Goal: Use online tool/utility: Utilize a website feature to perform a specific function

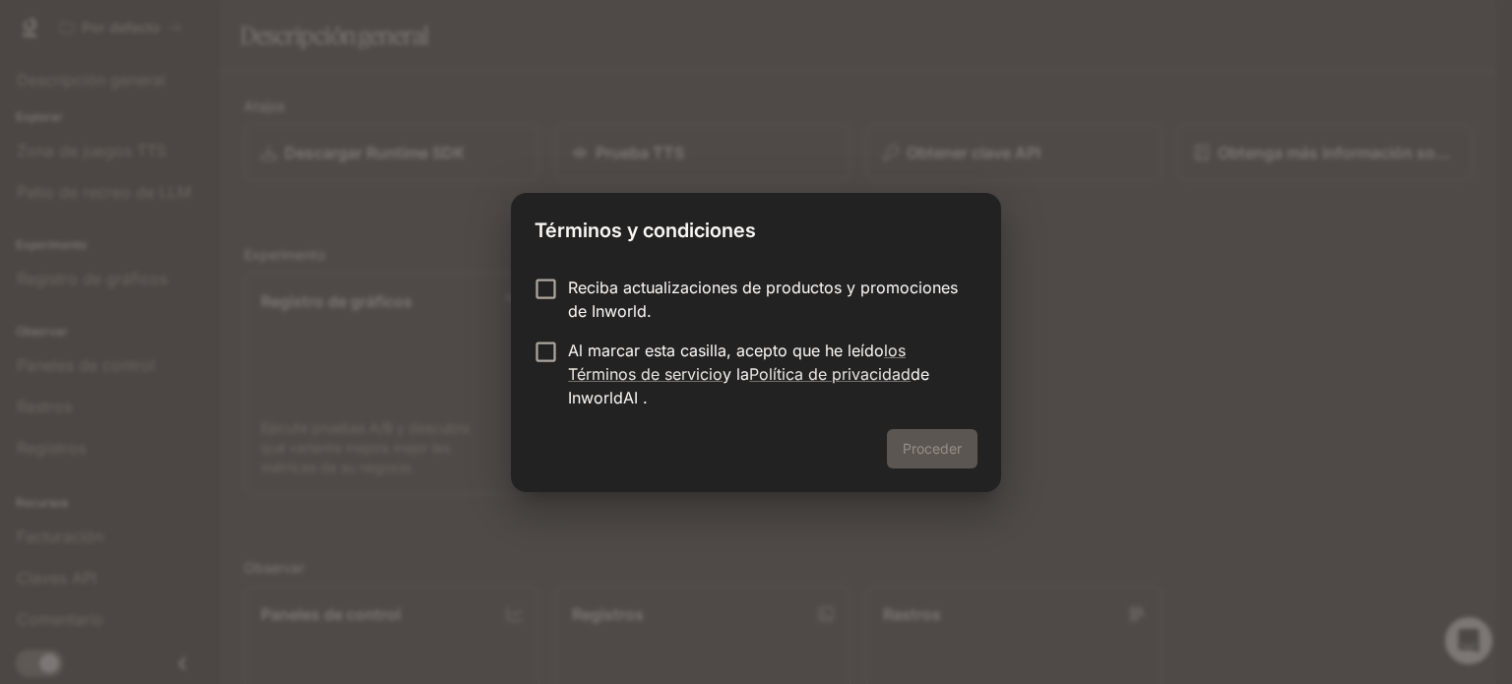
click at [551, 304] on label "Reciba actualizaciones de productos y promociones de Inworld." at bounding box center [743, 299] width 438 height 47
click at [917, 455] on font "Proceder" at bounding box center [931, 448] width 59 height 17
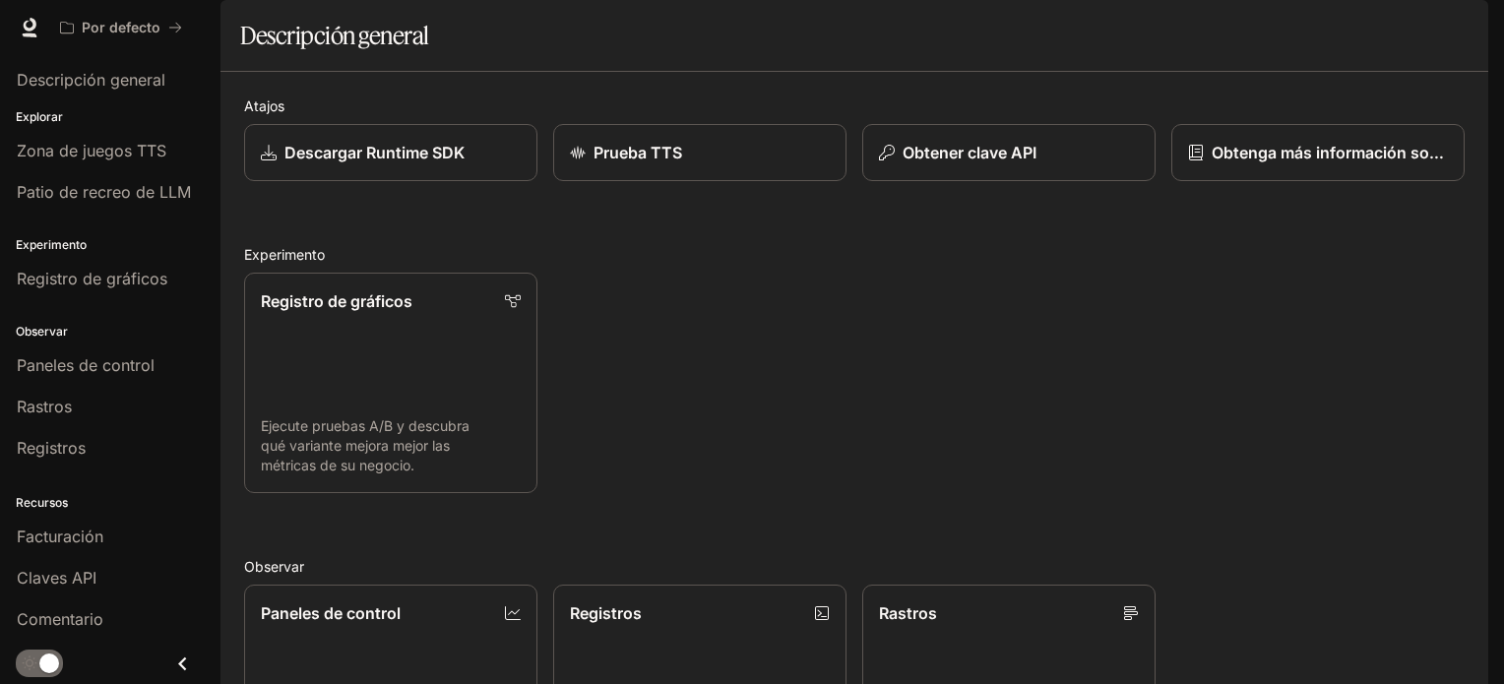
scroll to position [518, 0]
